Goal: Task Accomplishment & Management: Manage account settings

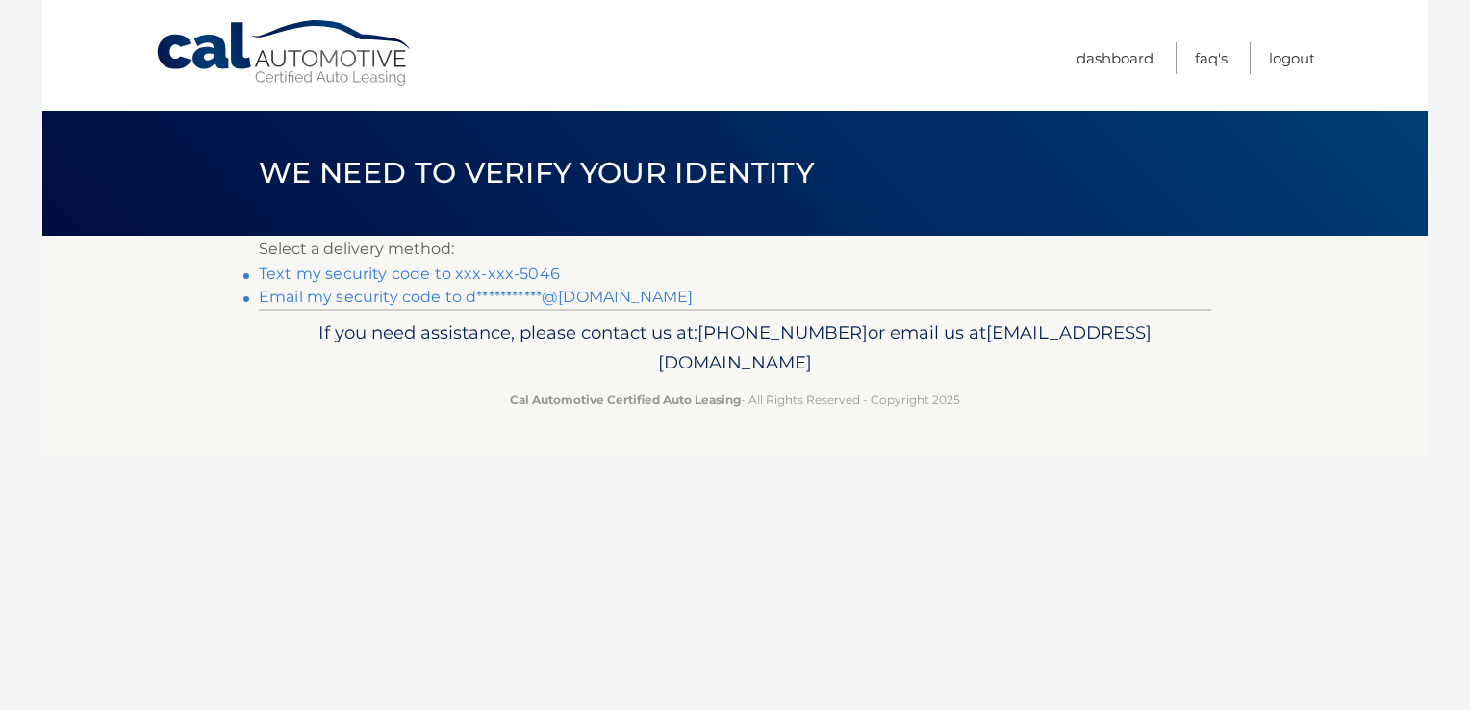
click at [1300, 412] on footer "If you need assistance, please contact us at: 609-807-3200 or email us at Custo…" at bounding box center [735, 382] width 1386 height 146
click at [535, 270] on link "Text my security code to xxx-xxx-5046" at bounding box center [409, 274] width 301 height 18
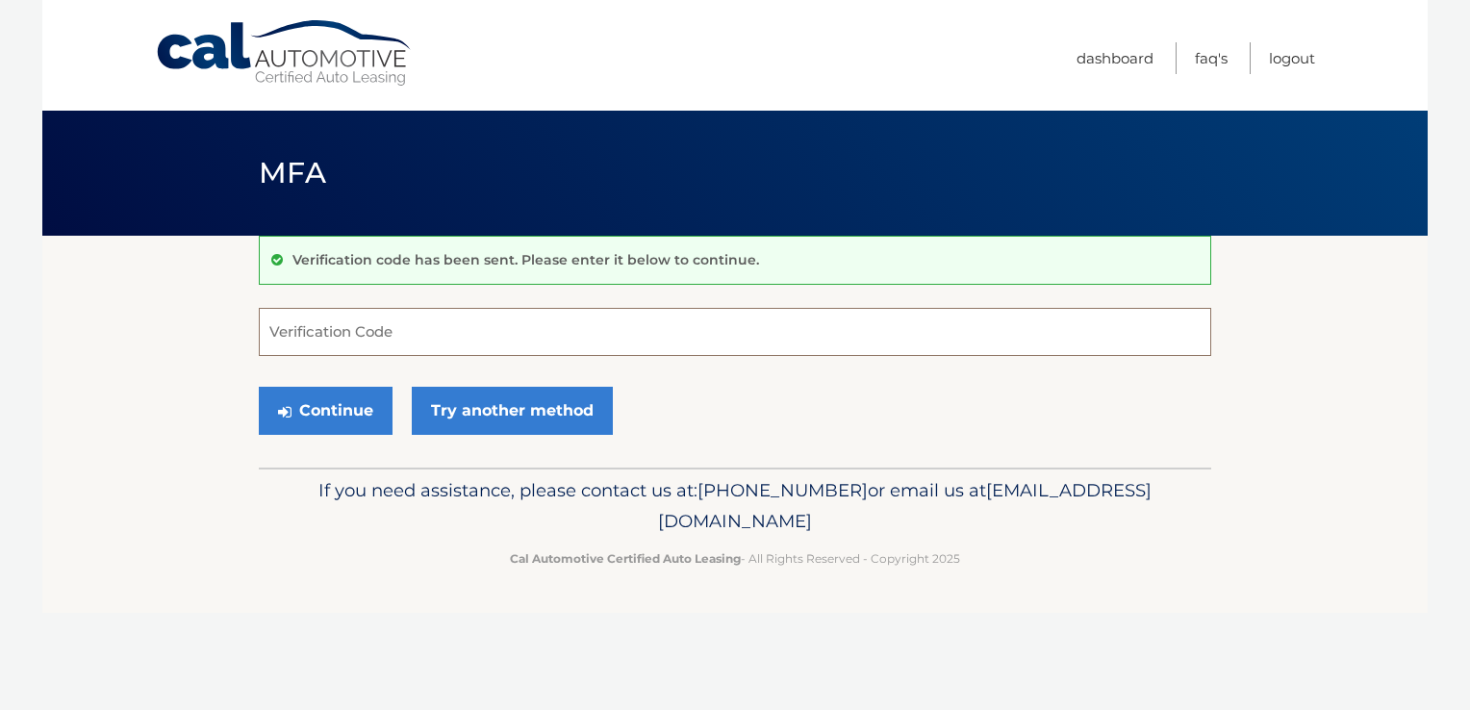
click at [497, 339] on input "Verification Code" at bounding box center [735, 332] width 953 height 48
type input "777374"
click at [354, 410] on button "Continue" at bounding box center [326, 411] width 134 height 48
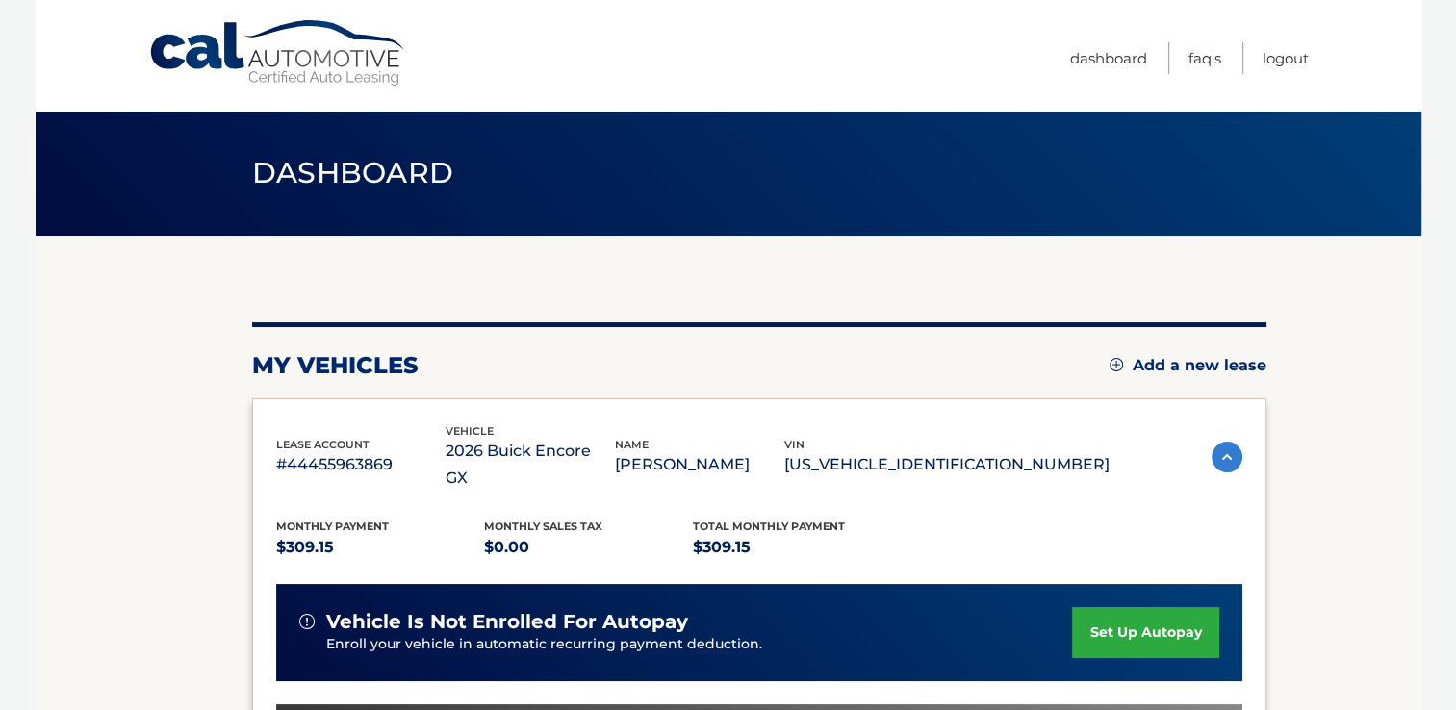
click at [1120, 607] on link "set up autopay" at bounding box center [1145, 632] width 146 height 51
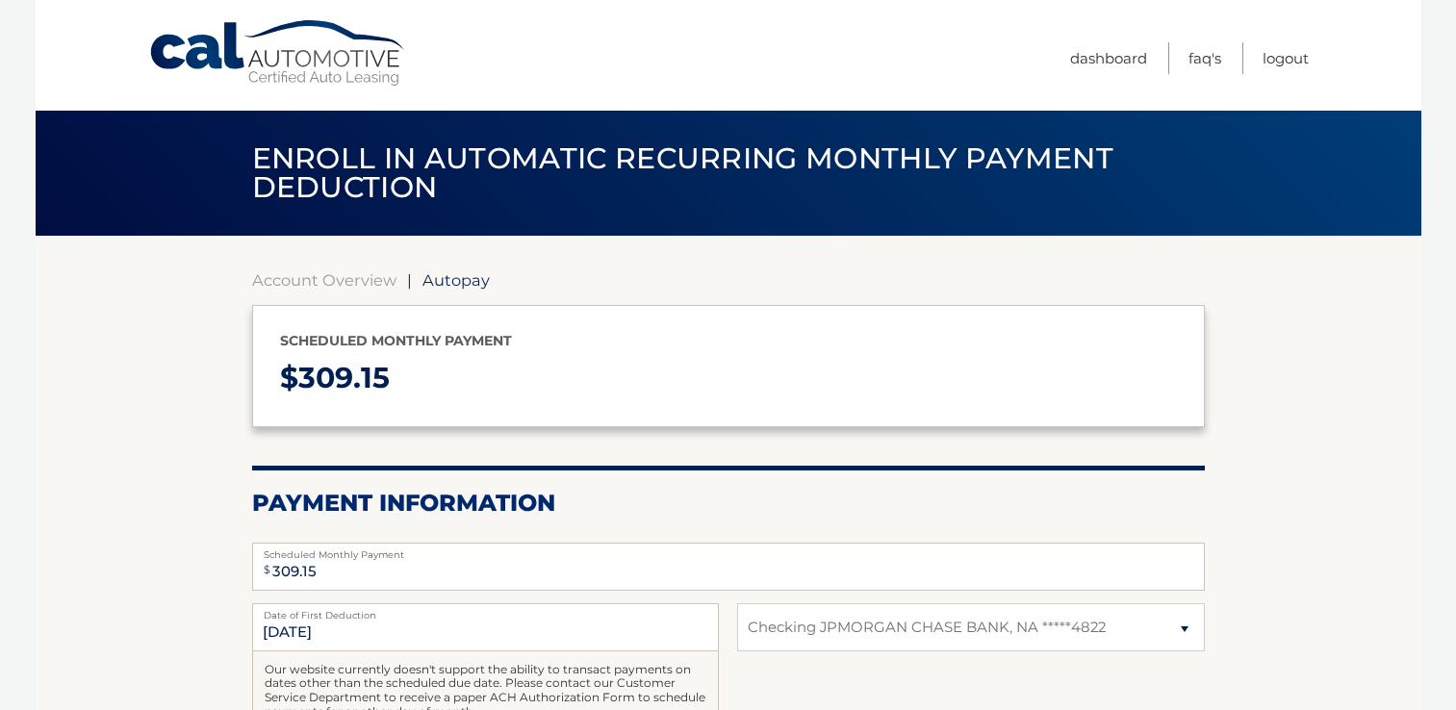
select select "NmRlZDExNjAtZTAwOC00MDY1LWJkYTEtZjJjNGExNWU5OWM1"
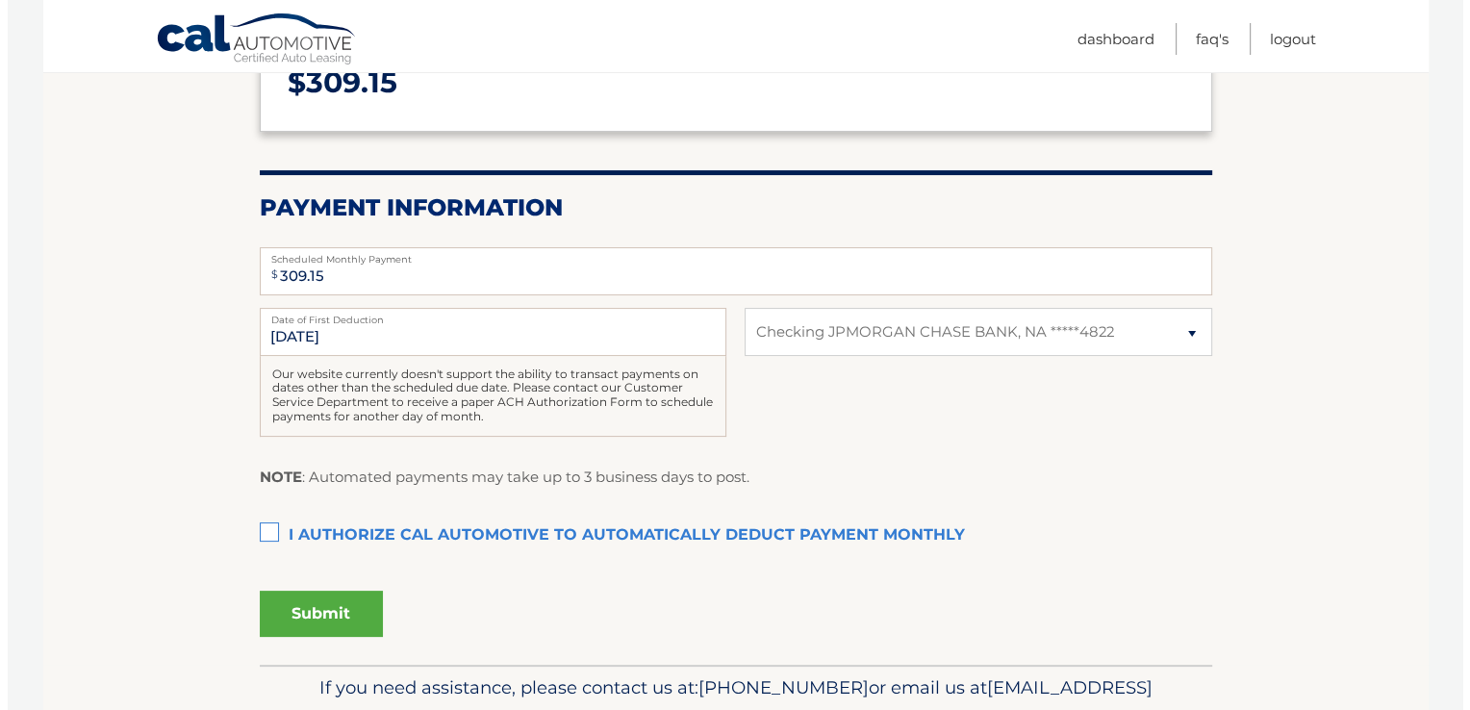
scroll to position [293, 0]
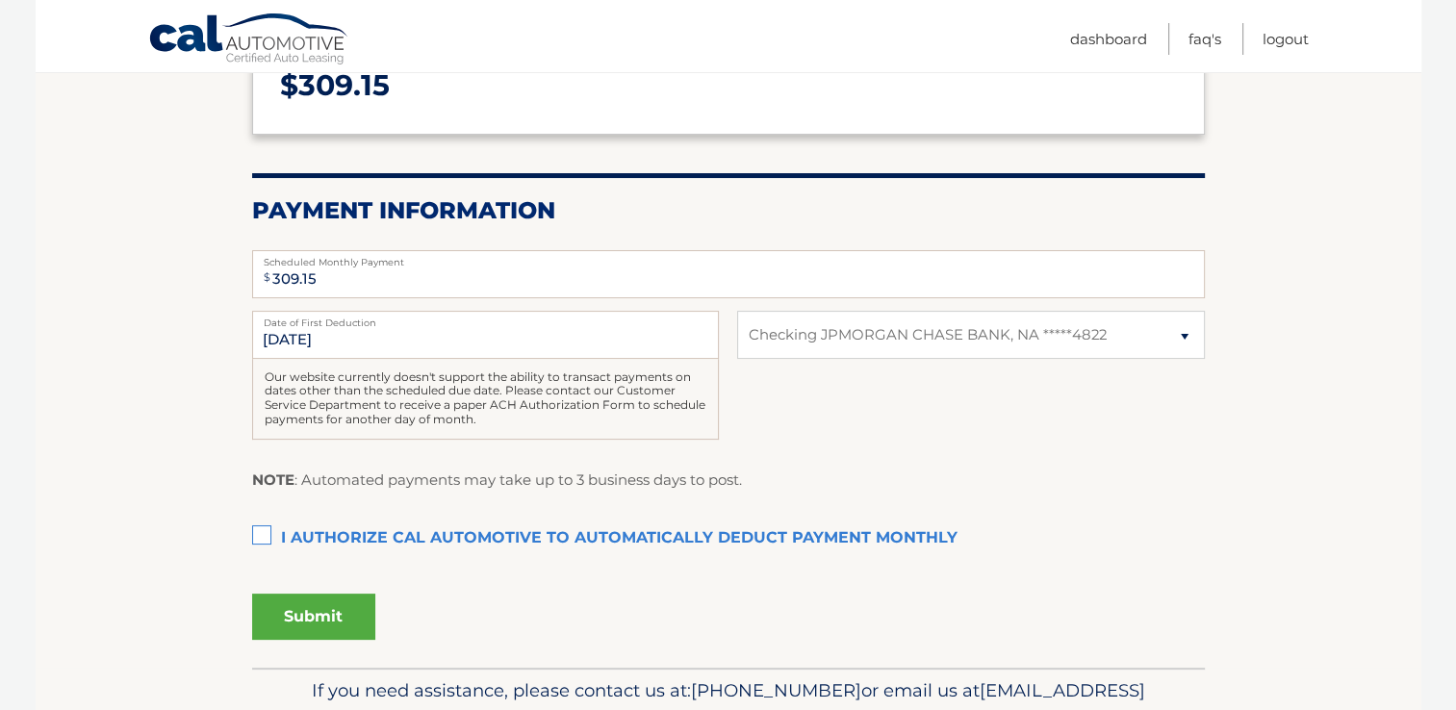
click at [259, 545] on label "I authorize cal automotive to automatically deduct payment monthly This checkbo…" at bounding box center [728, 539] width 953 height 38
click at [0, 0] on input "I authorize cal automotive to automatically deduct payment monthly This checkbo…" at bounding box center [0, 0] width 0 height 0
click at [312, 628] on button "Submit" at bounding box center [313, 617] width 123 height 46
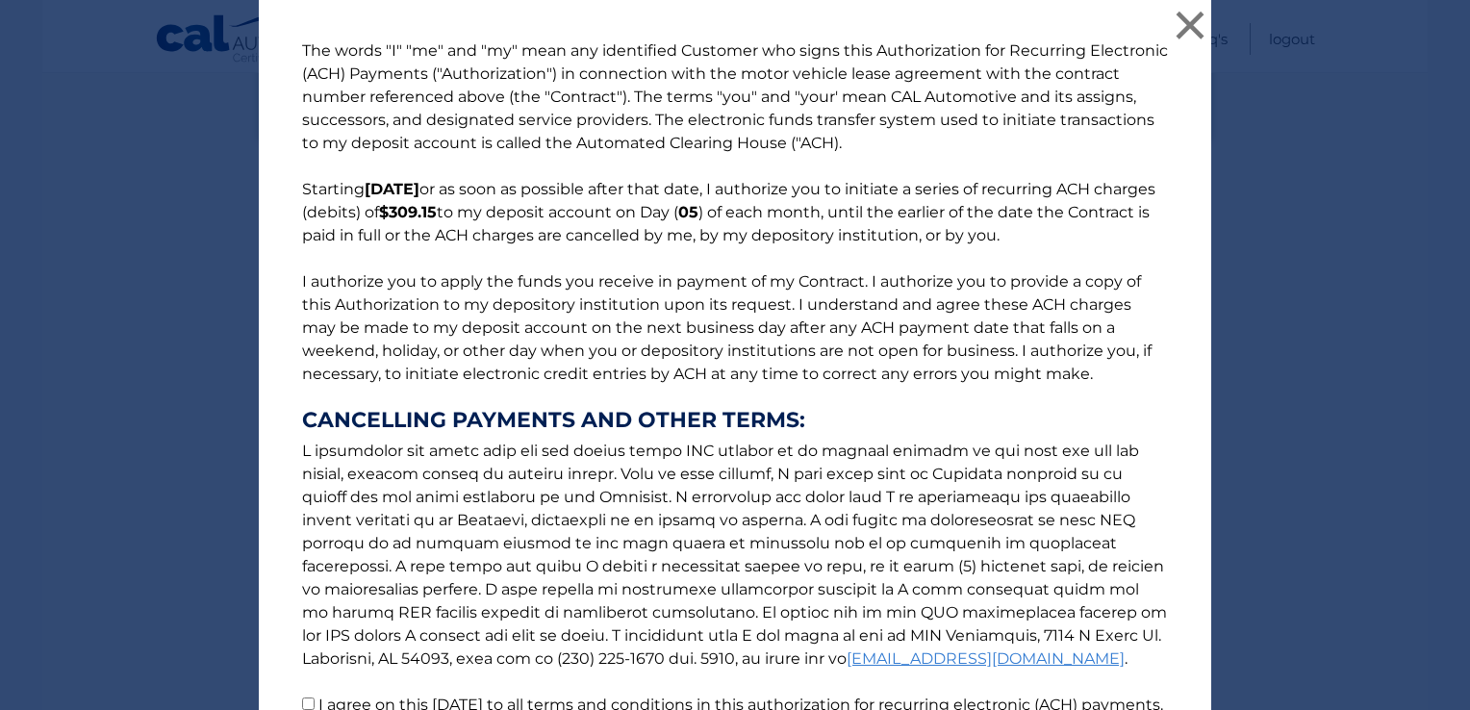
scroll to position [198, 0]
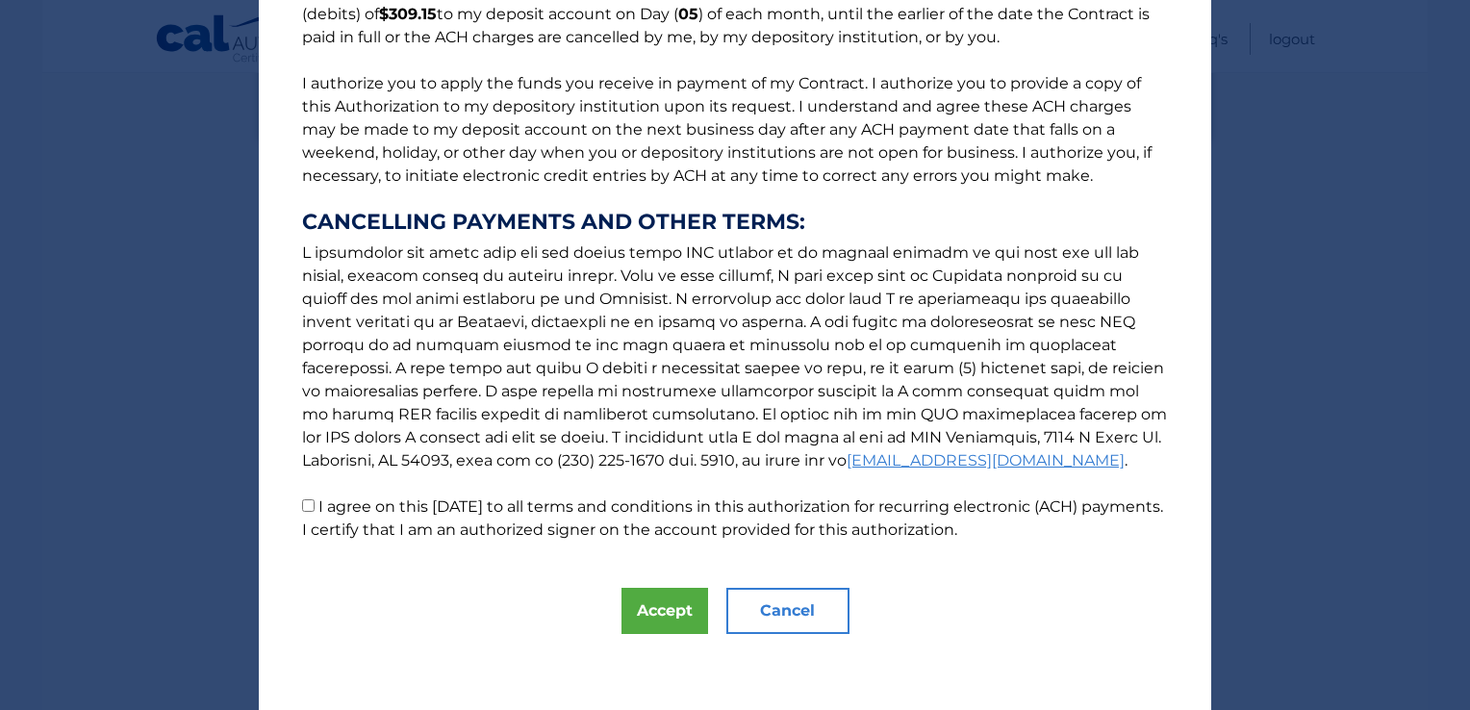
click at [293, 513] on p "The words "I" "me" and "my" mean any identified Customer who signs this Authori…" at bounding box center [735, 191] width 905 height 701
click at [302, 503] on input "I agree on this 09/03/2025 to all terms and conditions in this authorization fo…" at bounding box center [308, 505] width 13 height 13
checkbox input "true"
click at [656, 595] on button "Accept" at bounding box center [665, 611] width 87 height 46
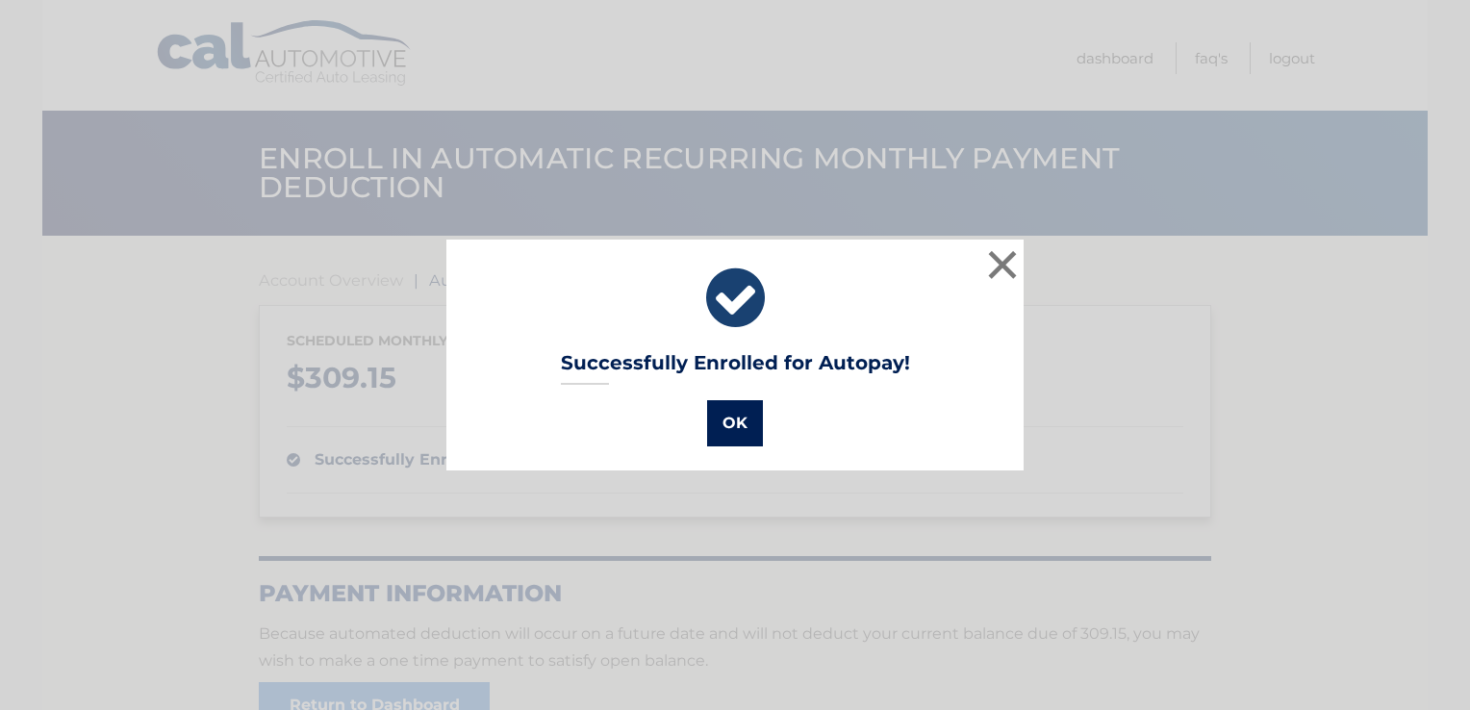
click at [744, 434] on button "OK" at bounding box center [735, 423] width 56 height 46
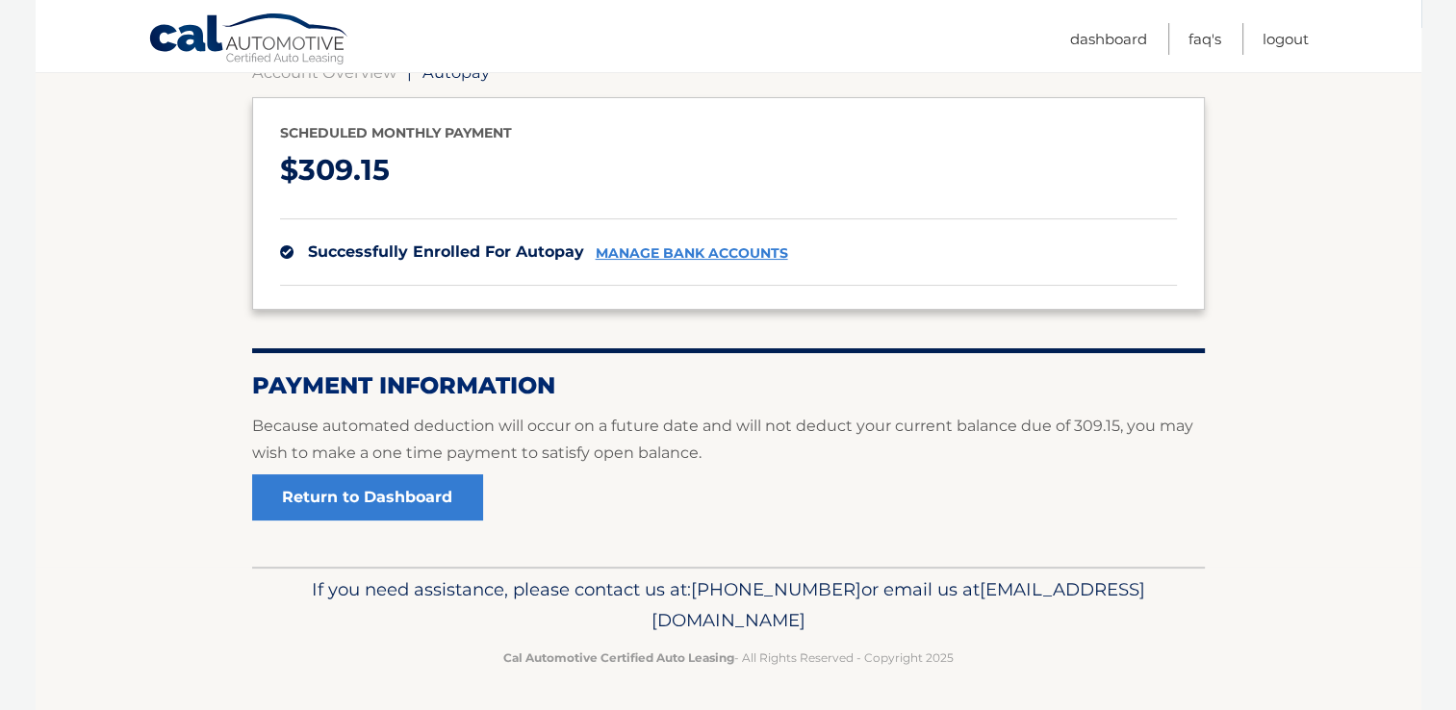
scroll to position [208, 0]
click at [390, 484] on link "Return to Dashboard" at bounding box center [367, 497] width 231 height 46
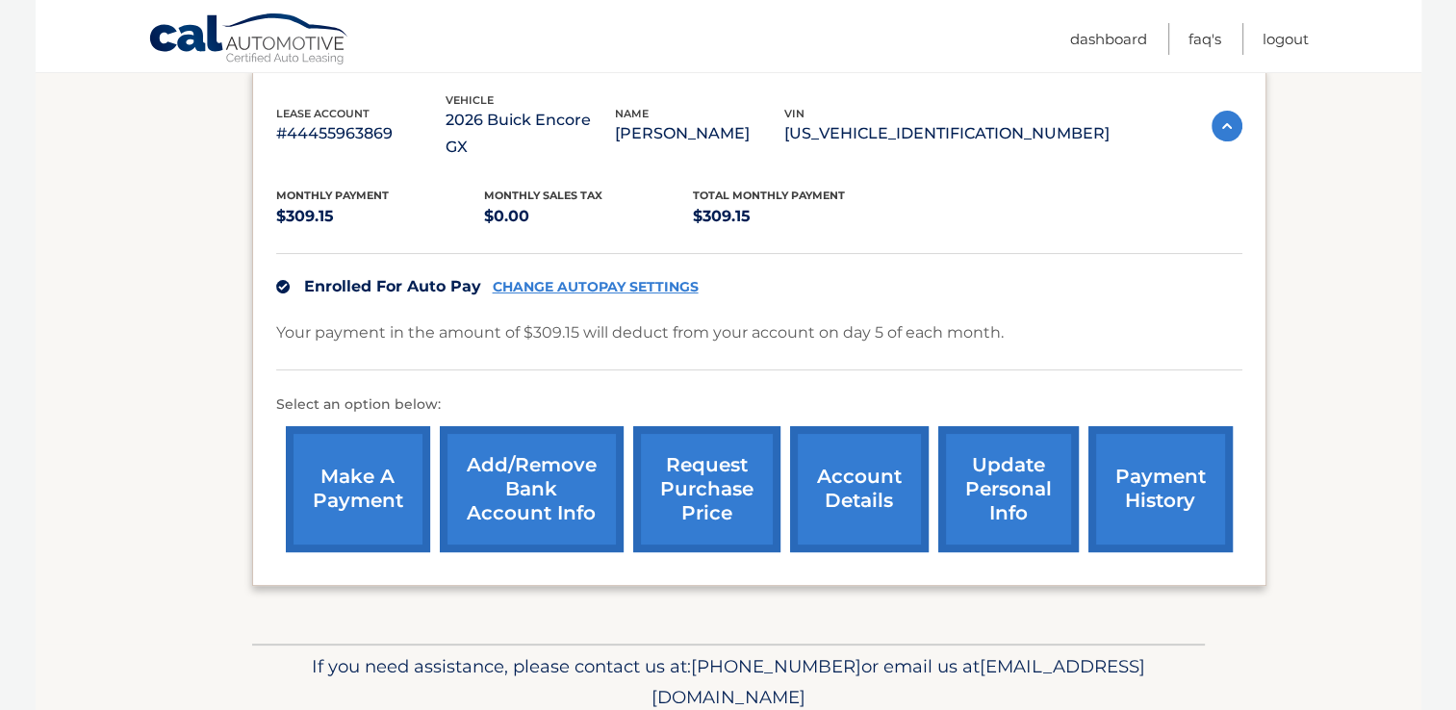
scroll to position [333, 0]
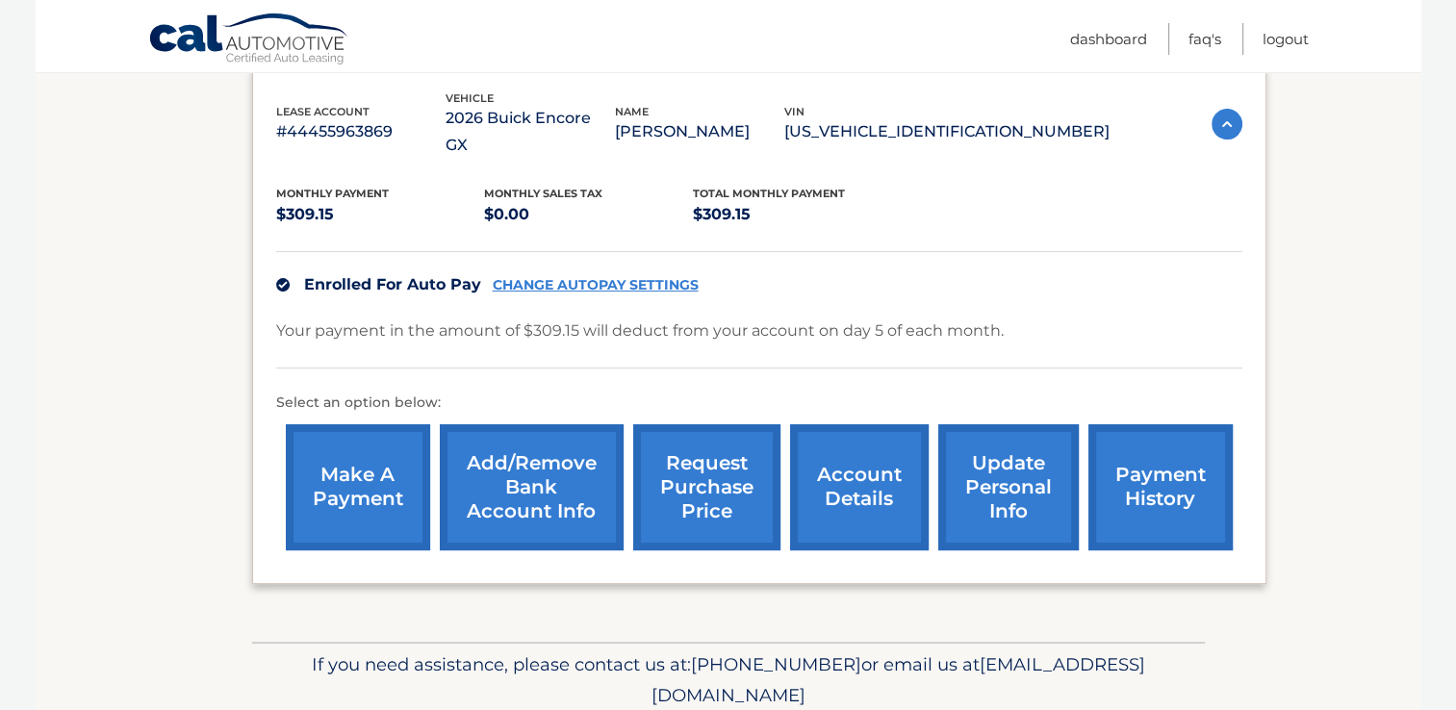
click at [1141, 445] on link "payment history" at bounding box center [1160, 487] width 144 height 126
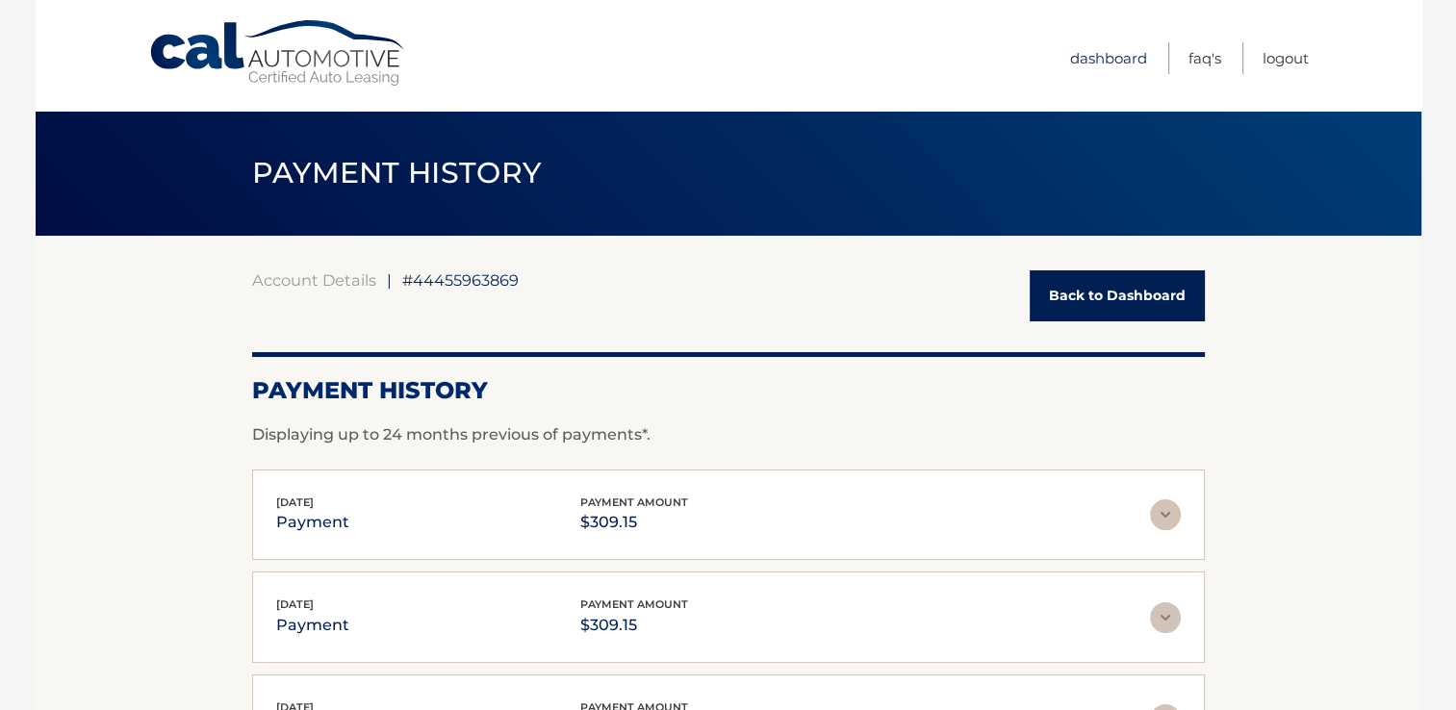
click at [1099, 61] on link "Dashboard" at bounding box center [1108, 58] width 77 height 32
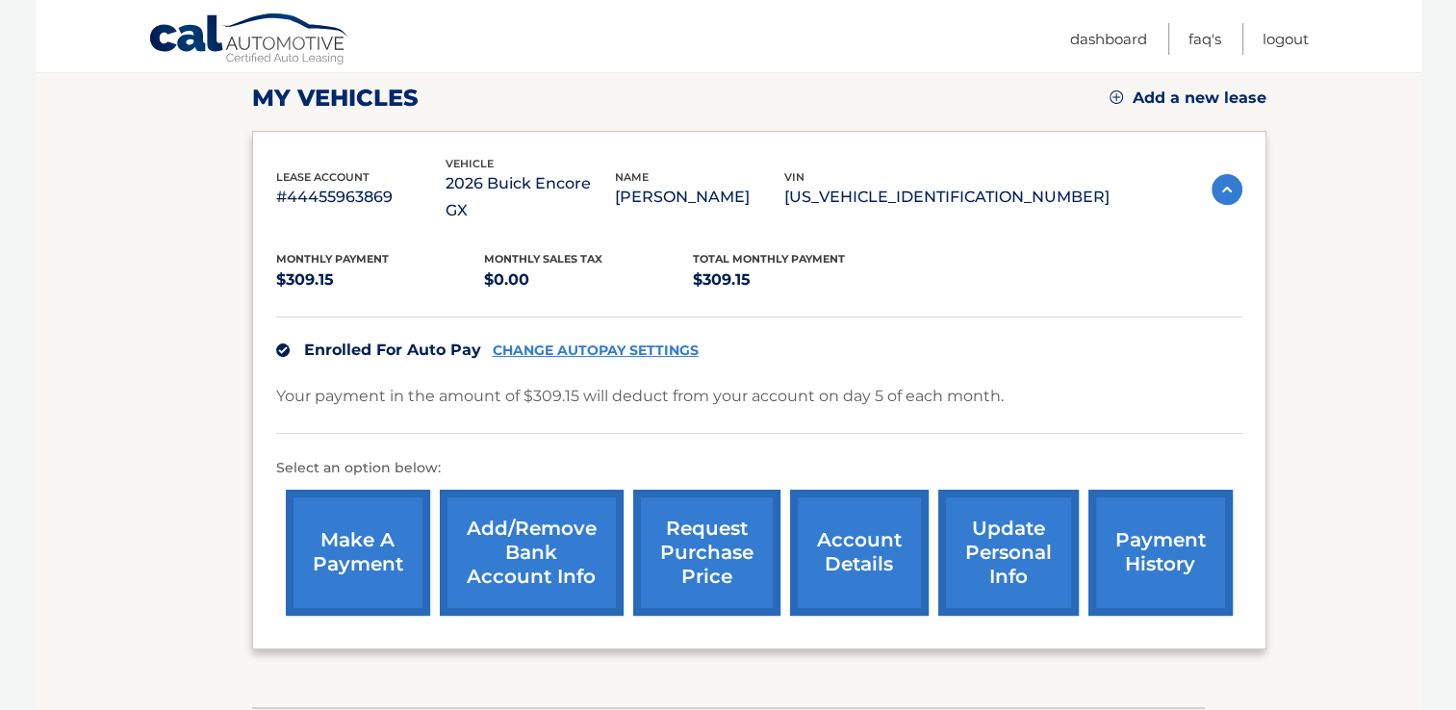
scroll to position [267, 0]
click at [871, 519] on link "account details" at bounding box center [859, 554] width 139 height 126
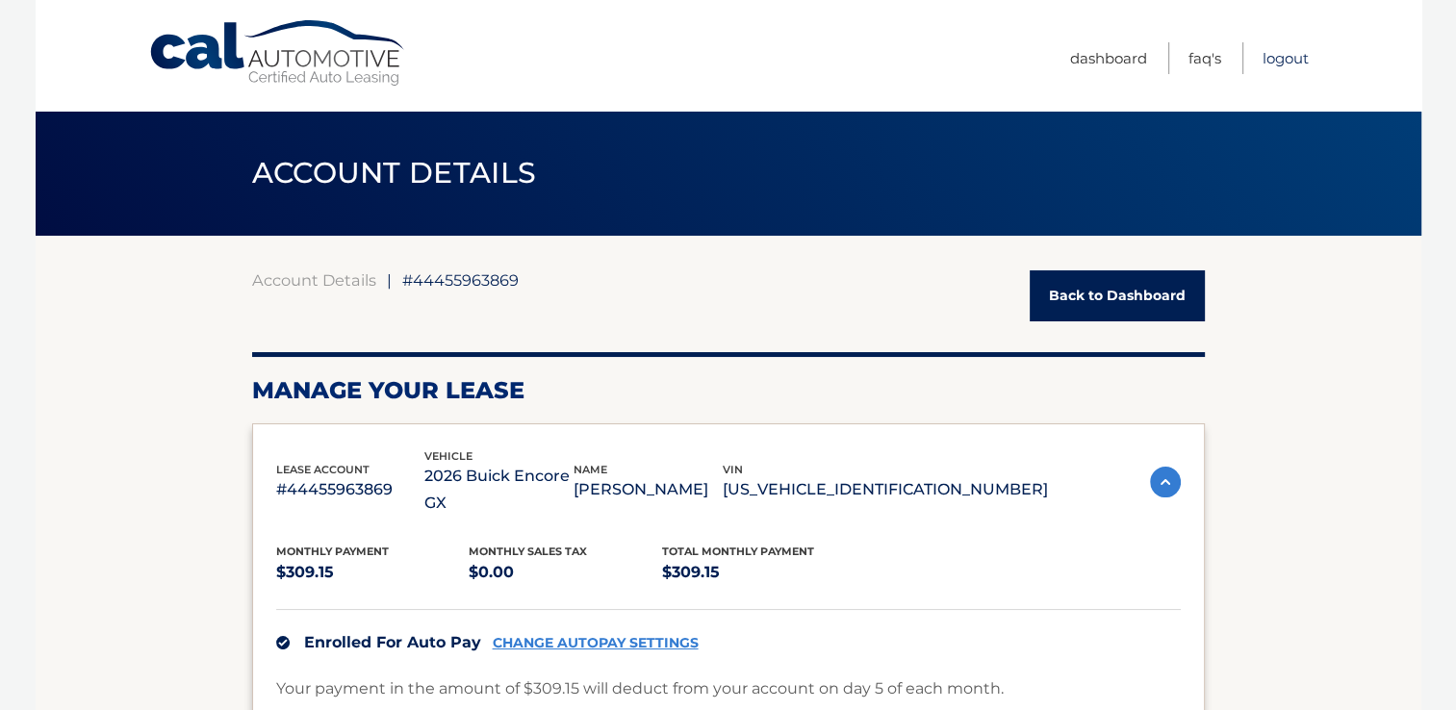
click at [1296, 52] on link "Logout" at bounding box center [1285, 58] width 46 height 32
